Goal: Navigation & Orientation: Find specific page/section

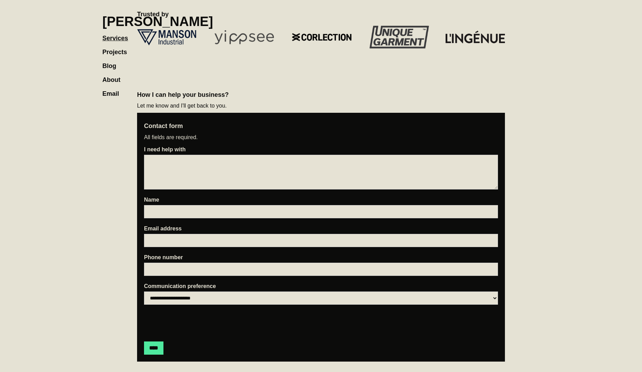
scroll to position [836, 0]
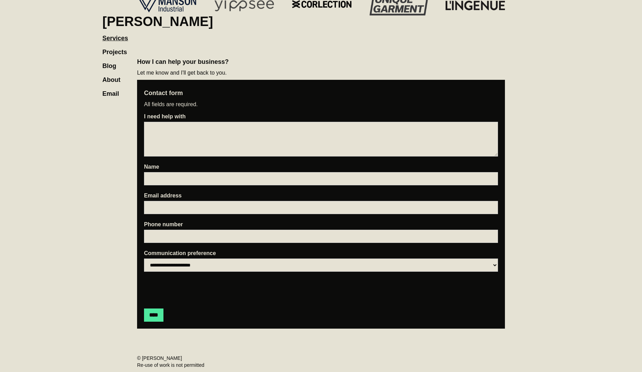
click at [114, 49] on link "Projects" at bounding box center [118, 49] width 32 height 14
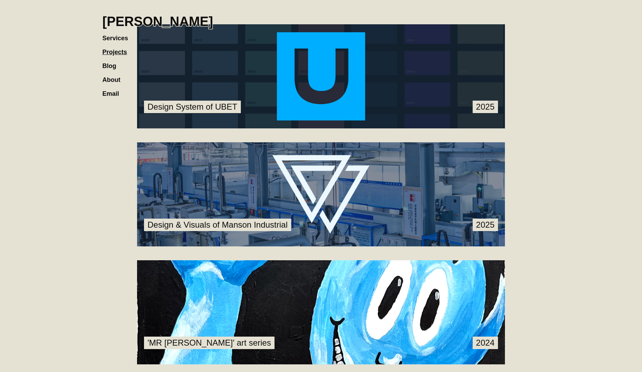
click at [254, 185] on link at bounding box center [321, 194] width 368 height 104
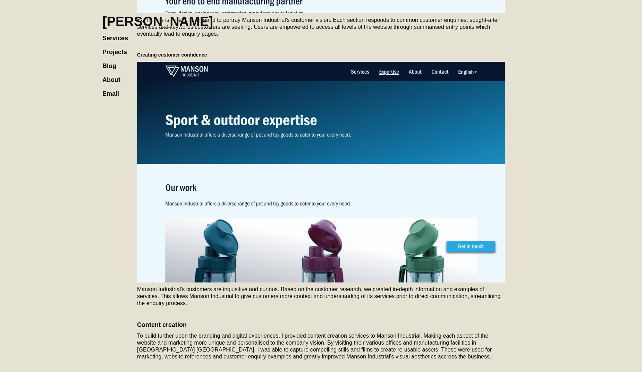
scroll to position [1660, 0]
click at [146, 22] on h1 "[PERSON_NAME]" at bounding box center [157, 21] width 111 height 15
